Goal: Find specific page/section: Find specific page/section

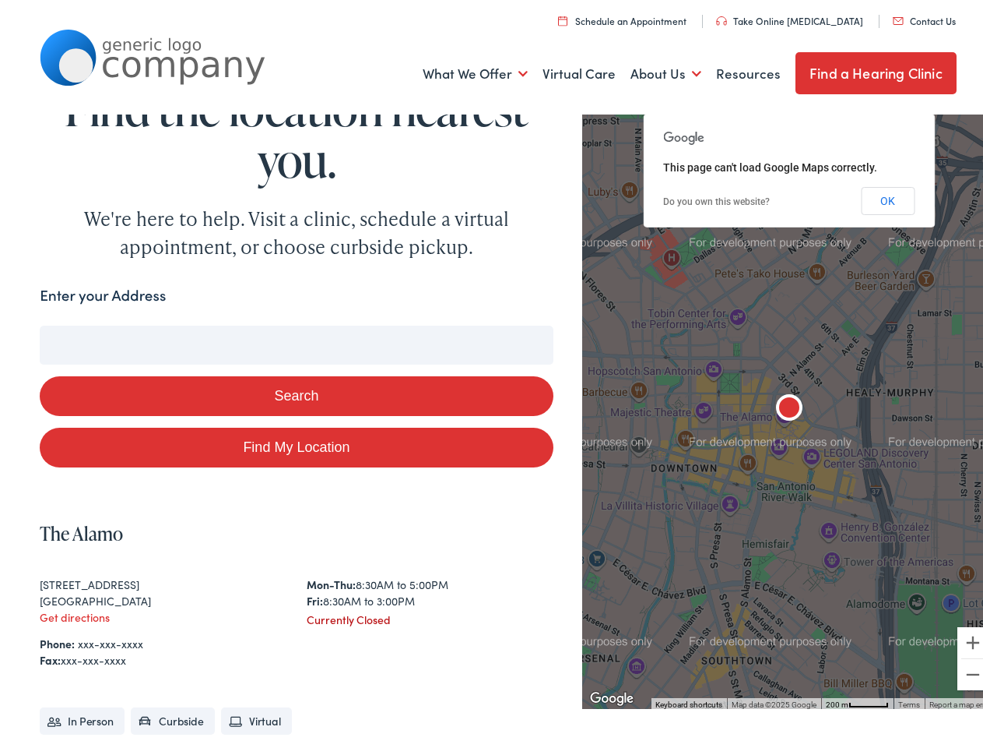
click at [491, 374] on button "Search" at bounding box center [296, 391] width 513 height 40
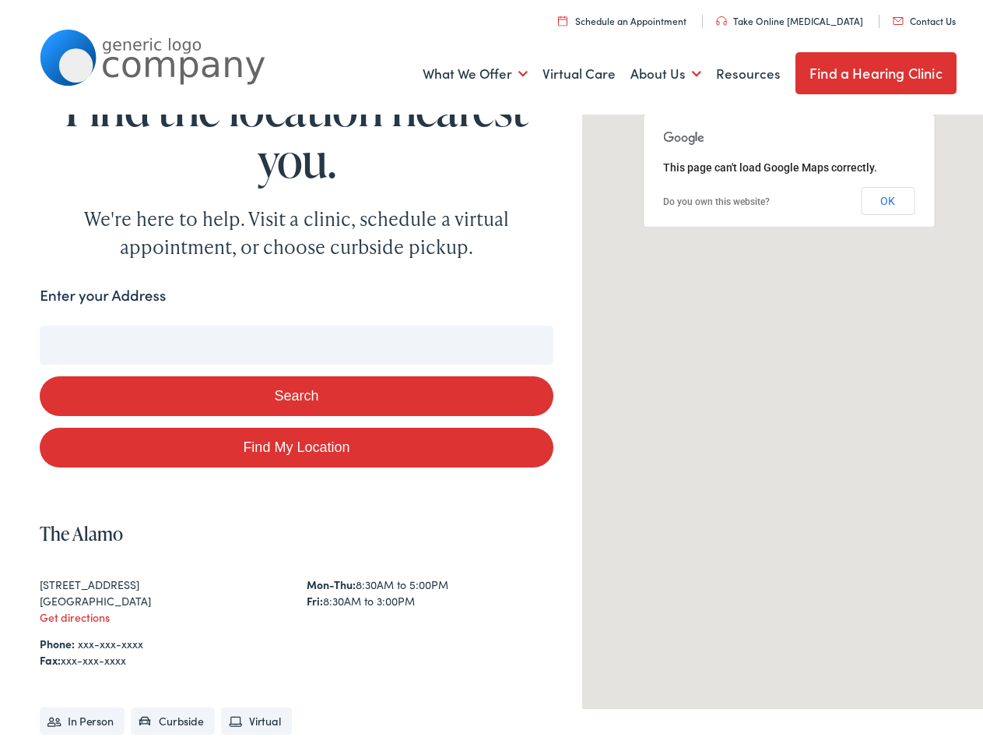
click at [464, 69] on link "What We Offer" at bounding box center [475, 69] width 105 height 58
click at [653, 69] on link "About Us" at bounding box center [666, 69] width 71 height 58
click at [628, 322] on button "Search" at bounding box center [634, 321] width 19 height 19
